Goal: Task Accomplishment & Management: Manage account settings

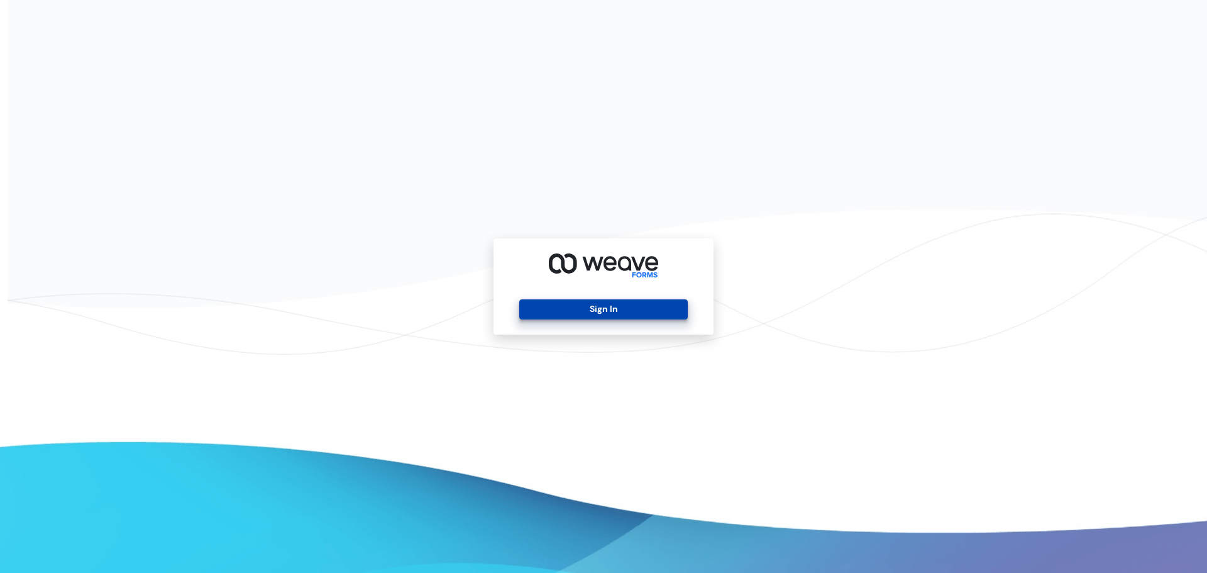
click at [641, 304] on button "Sign In" at bounding box center [603, 309] width 168 height 20
